Goal: Task Accomplishment & Management: Manage account settings

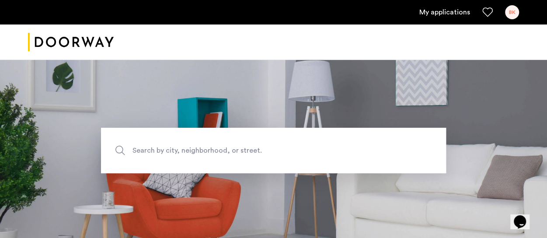
click at [510, 11] on div "BK" at bounding box center [512, 12] width 14 height 14
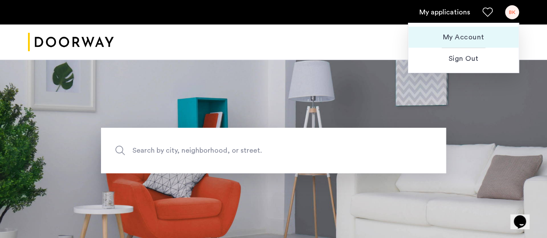
click at [463, 33] on span "My Account" at bounding box center [464, 37] width 96 height 10
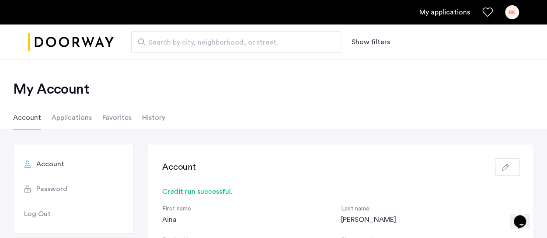
click at [60, 113] on li "Applications" at bounding box center [72, 117] width 40 height 24
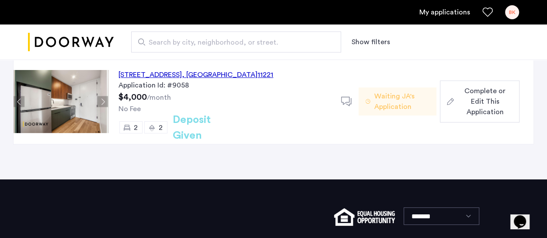
scroll to position [87, 0]
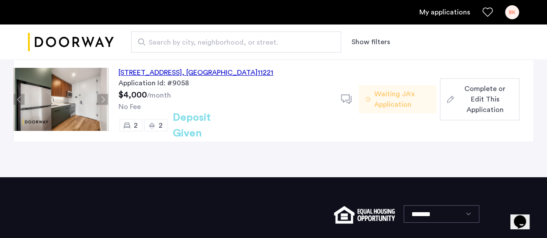
click at [377, 101] on span "Waiting JA's Application" at bounding box center [402, 99] width 56 height 21
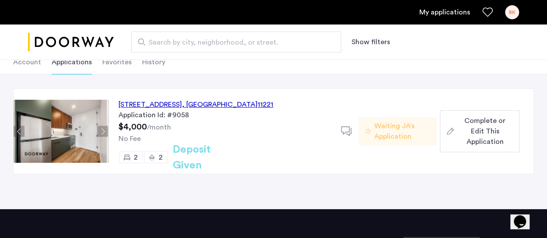
scroll to position [87, 0]
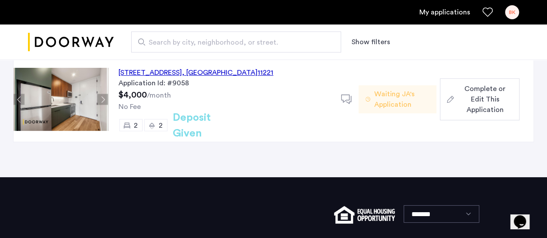
click at [488, 90] on span "Complete or Edit This Application" at bounding box center [485, 99] width 55 height 31
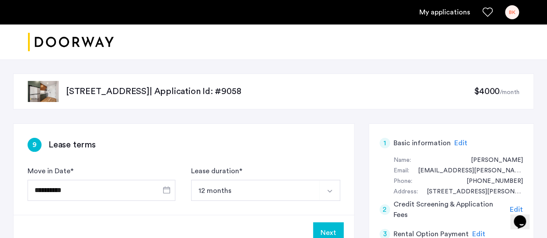
click at [509, 8] on div "BK" at bounding box center [512, 12] width 14 height 14
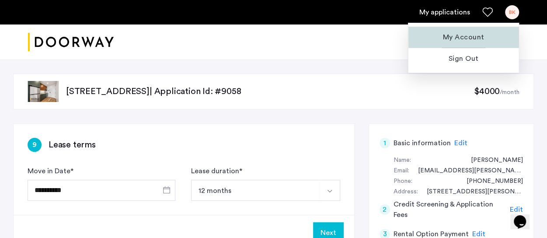
click at [443, 34] on span "My Account" at bounding box center [464, 37] width 96 height 10
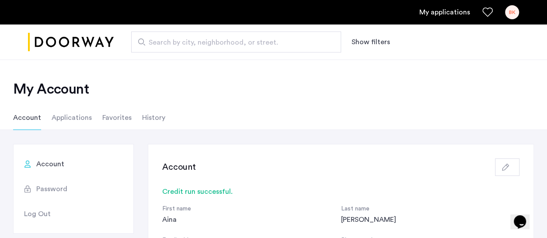
click at [74, 119] on li "Applications" at bounding box center [72, 117] width 40 height 24
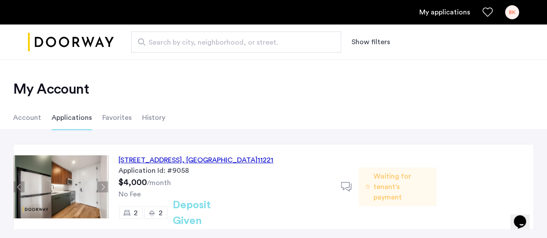
click at [401, 179] on span "Waiting for tenant's payment" at bounding box center [402, 186] width 56 height 31
click at [206, 155] on div "972 Bushwick Avenue, Unit 8E, Brooklyn , NY 11221" at bounding box center [196, 160] width 155 height 10
click at [34, 115] on li "Account" at bounding box center [27, 117] width 28 height 24
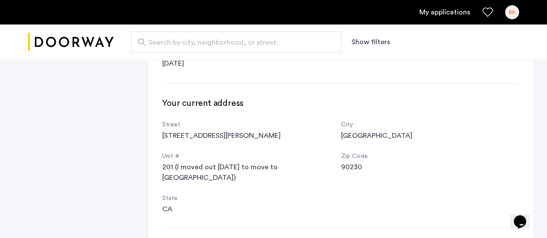
scroll to position [350, 0]
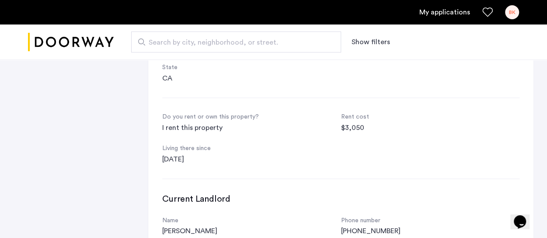
click at [519, 3] on div "My applications BK" at bounding box center [273, 12] width 547 height 24
click at [515, 10] on div "BK" at bounding box center [512, 12] width 14 height 14
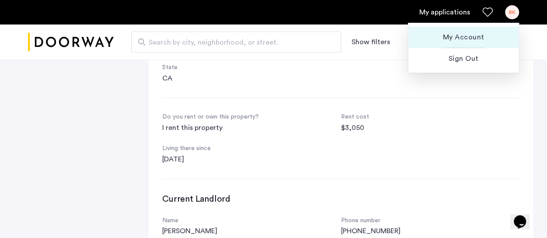
click at [472, 31] on button "My Account" at bounding box center [464, 37] width 110 height 21
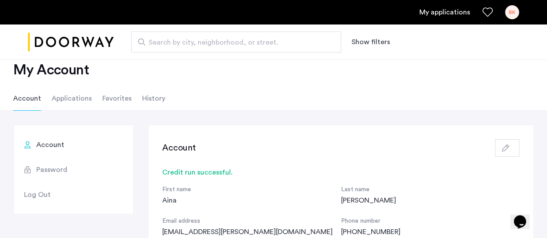
scroll to position [0, 0]
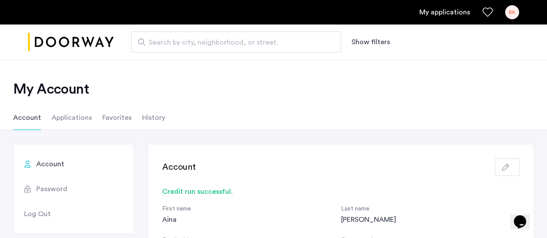
click at [63, 115] on li "Applications" at bounding box center [72, 117] width 40 height 24
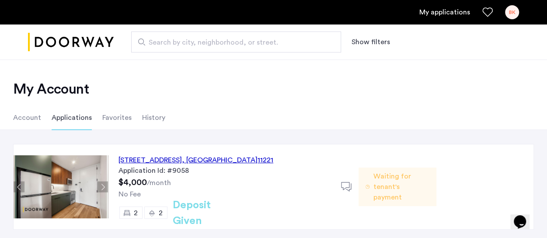
click at [393, 186] on span "Waiting for tenant's payment" at bounding box center [402, 186] width 56 height 31
click at [444, 8] on link "My applications" at bounding box center [445, 12] width 51 height 10
click at [512, 10] on div "BK" at bounding box center [512, 12] width 14 height 14
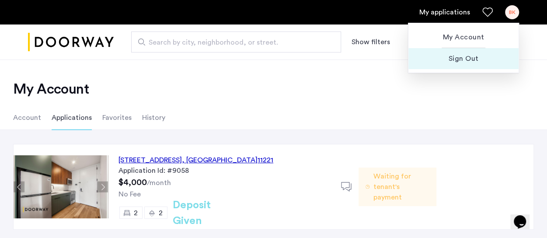
click at [468, 58] on span "Sign Out" at bounding box center [464, 58] width 96 height 10
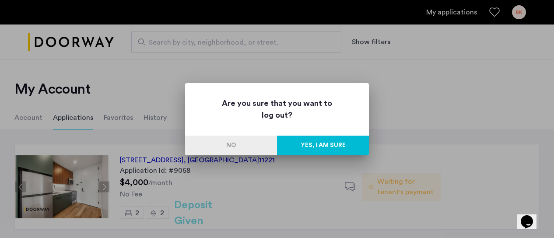
click at [318, 142] on button "Yes, I am sure" at bounding box center [323, 146] width 92 height 20
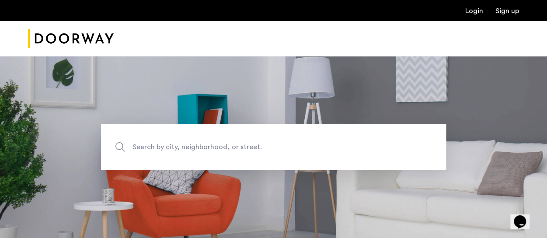
click at [472, 12] on link "Login" at bounding box center [474, 10] width 18 height 7
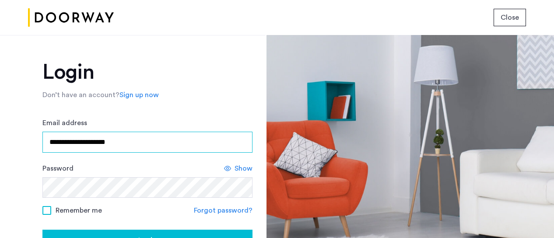
drag, startPoint x: 146, startPoint y: 140, endPoint x: -6, endPoint y: 137, distance: 152.3
click at [0, 137] on html "**********" at bounding box center [277, 119] width 554 height 238
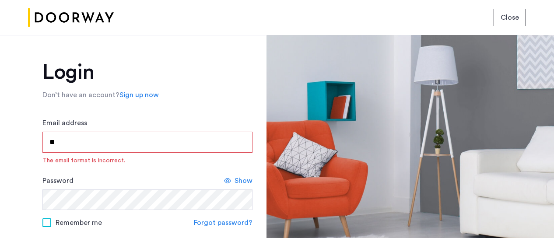
type input "*"
type input "**********"
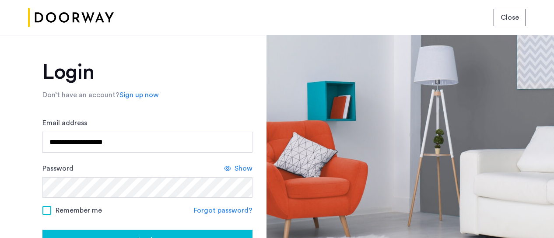
click at [48, 211] on span at bounding box center [46, 210] width 9 height 9
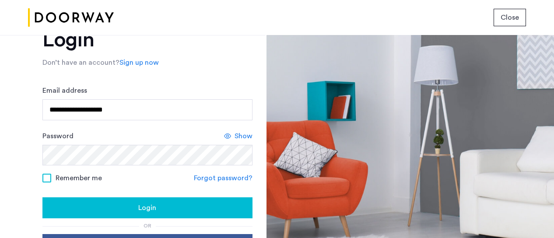
scroll to position [44, 0]
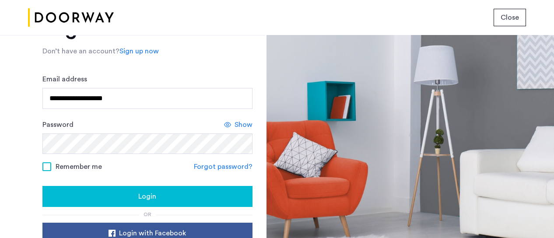
click at [237, 121] on span "Show" at bounding box center [243, 124] width 18 height 10
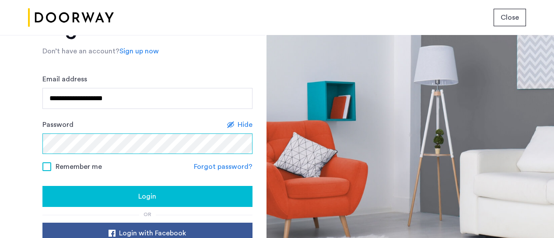
click at [0, 143] on html "**********" at bounding box center [277, 119] width 554 height 238
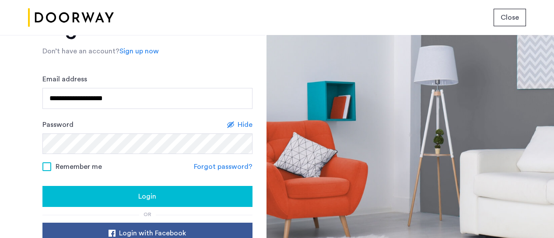
click at [161, 197] on div "Login" at bounding box center [147, 196] width 196 height 10
